Goal: Transaction & Acquisition: Book appointment/travel/reservation

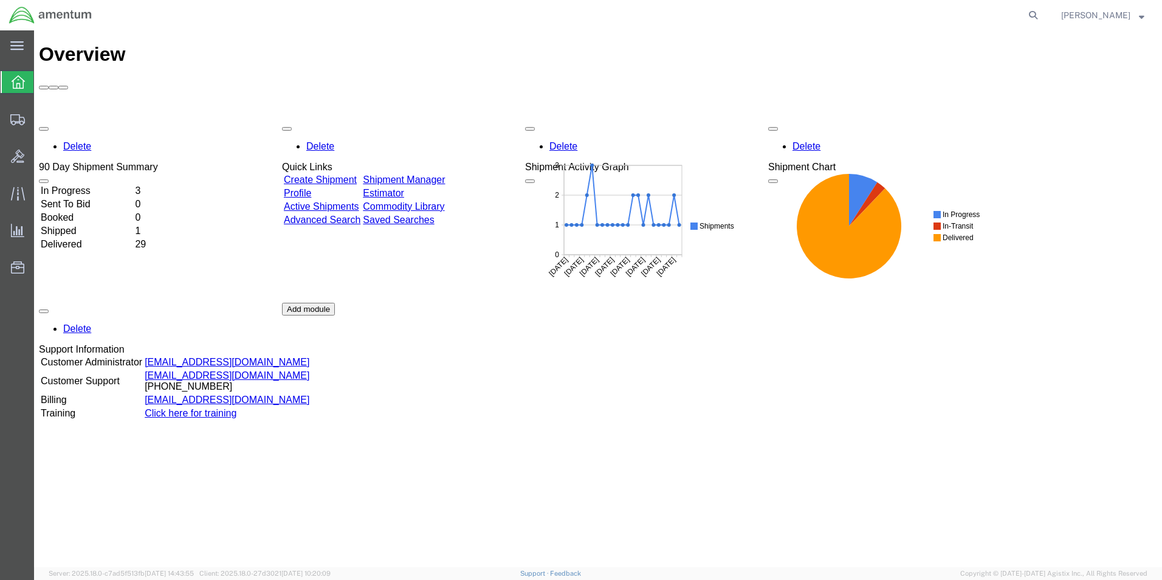
click at [437, 174] on link "Shipment Manager" at bounding box center [404, 179] width 82 height 10
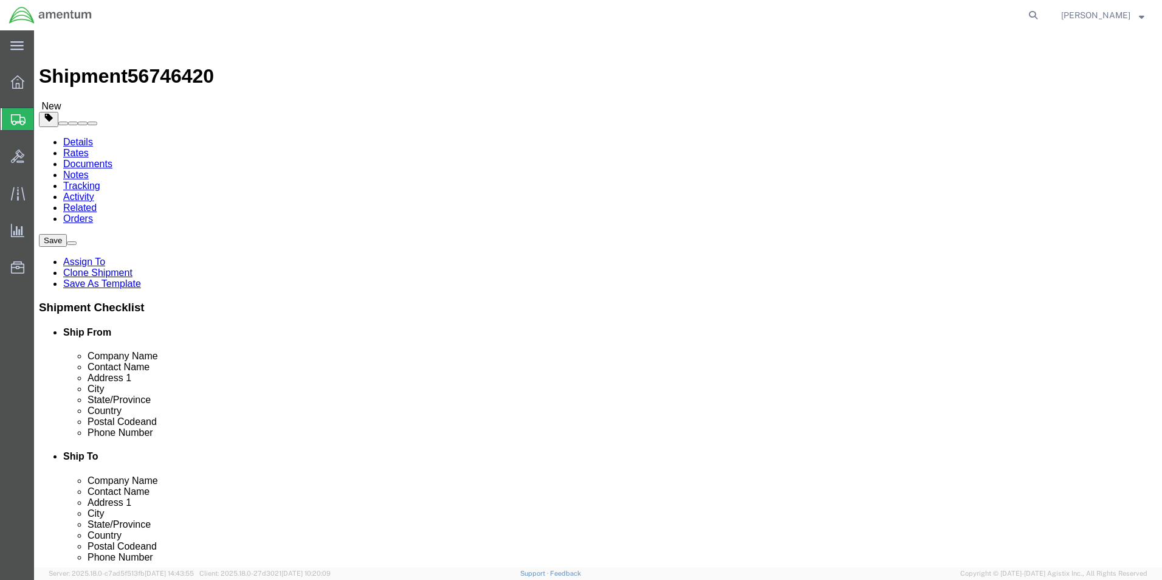
select select "42703"
select select "42704"
click button "Rate Shipment"
